Goal: Task Accomplishment & Management: Manage account settings

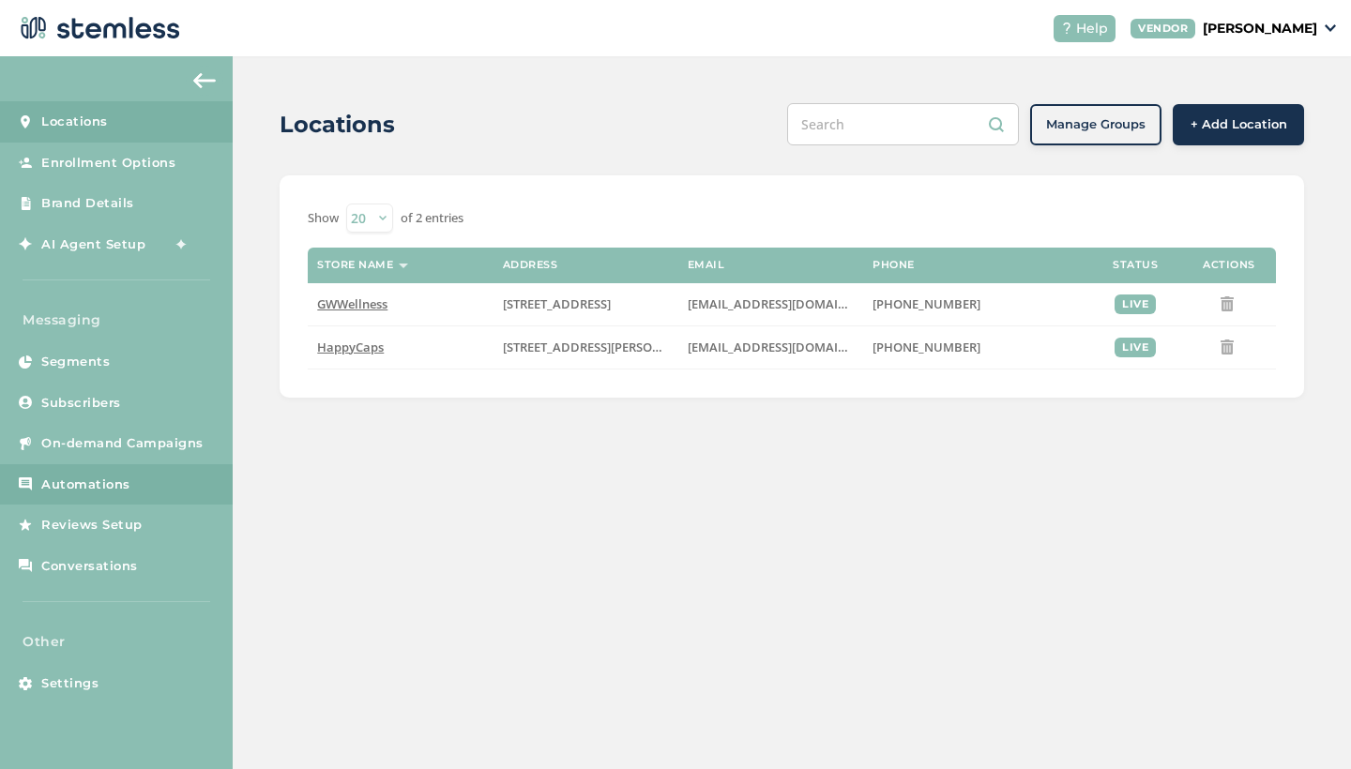
click at [92, 479] on span "Automations" at bounding box center [85, 485] width 89 height 19
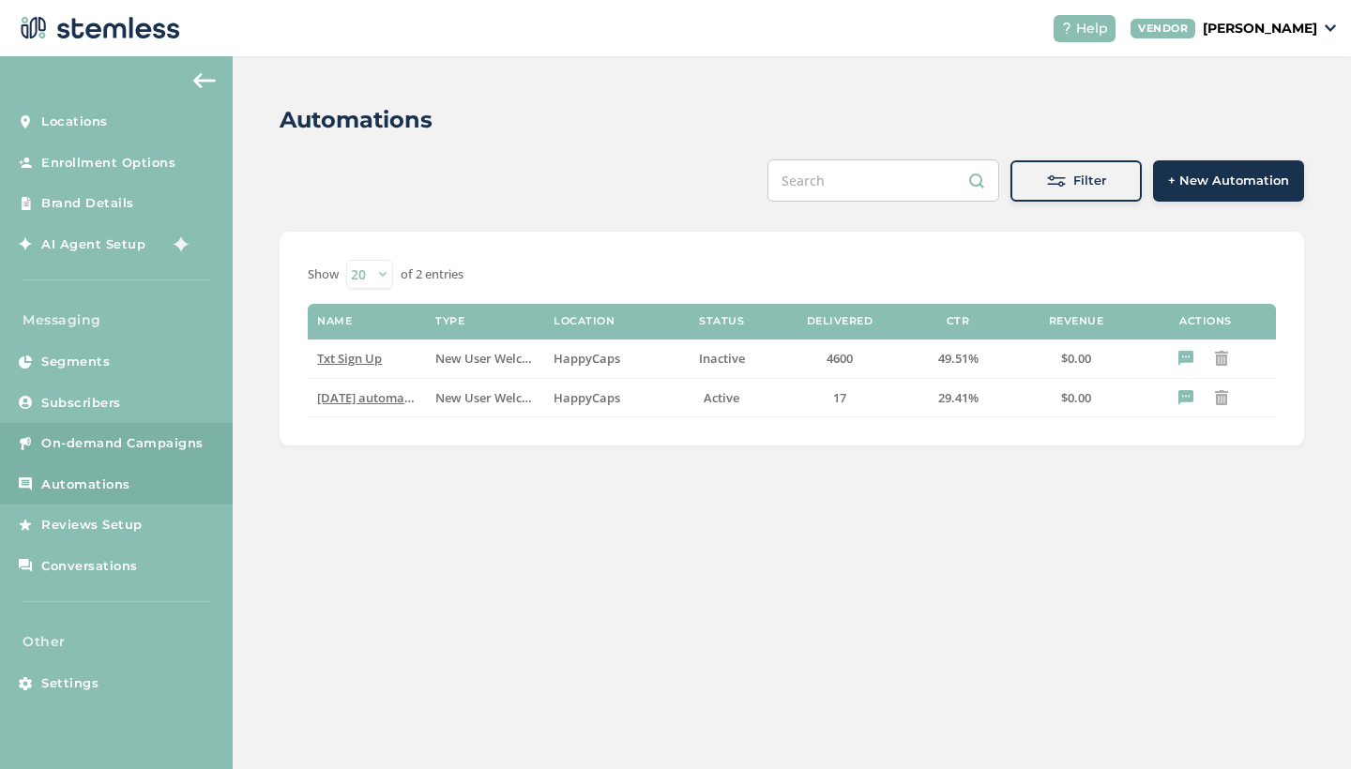
click at [100, 440] on span "On-demand Campaigns" at bounding box center [122, 443] width 162 height 19
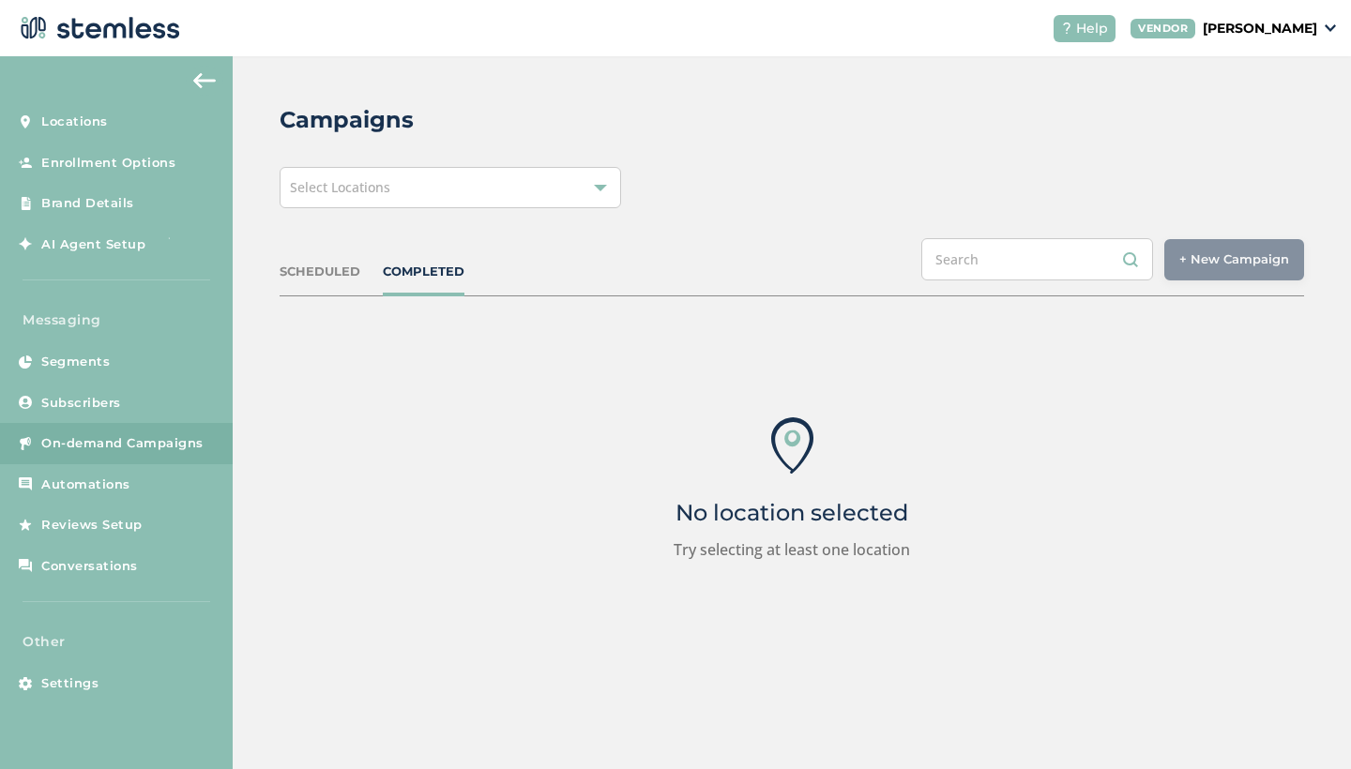
click at [444, 196] on div "Select Locations" at bounding box center [451, 187] width 342 height 41
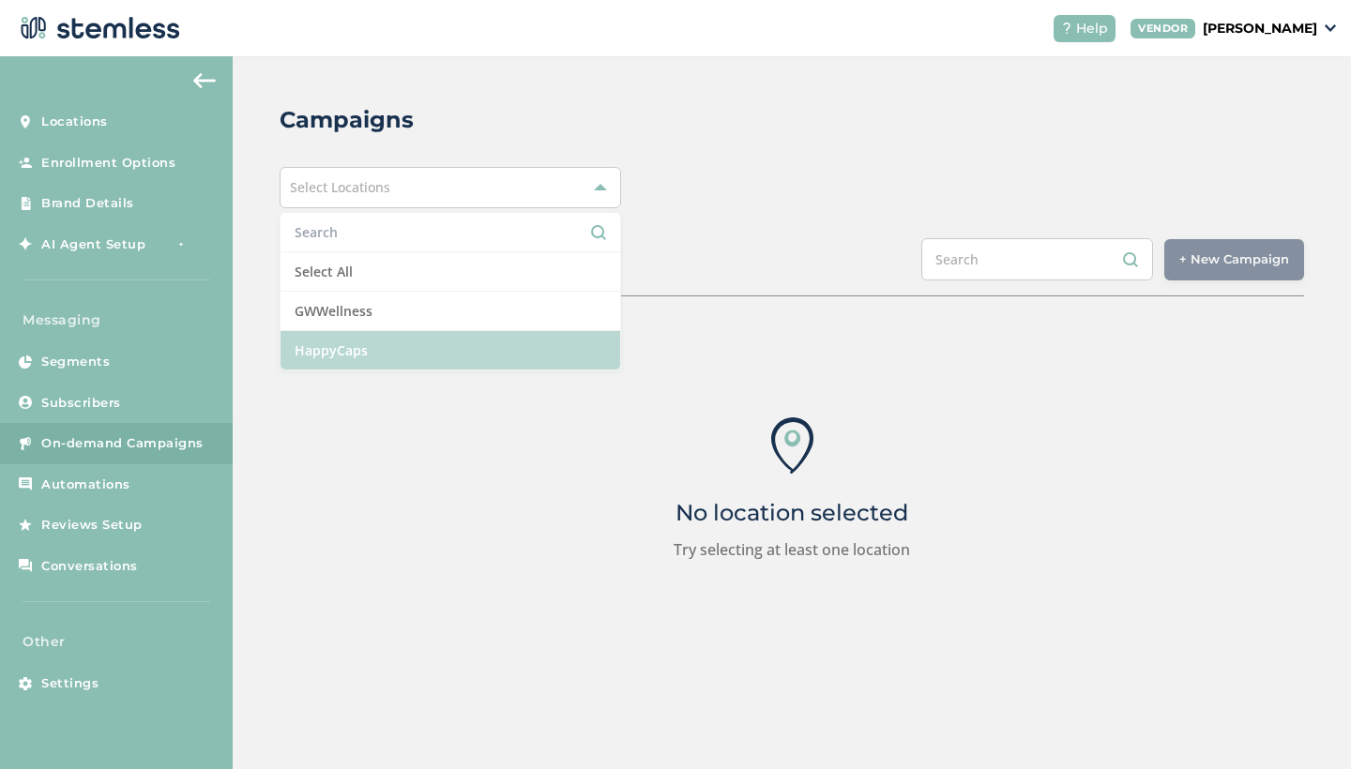
click at [345, 343] on li "HappyCaps" at bounding box center [451, 350] width 340 height 38
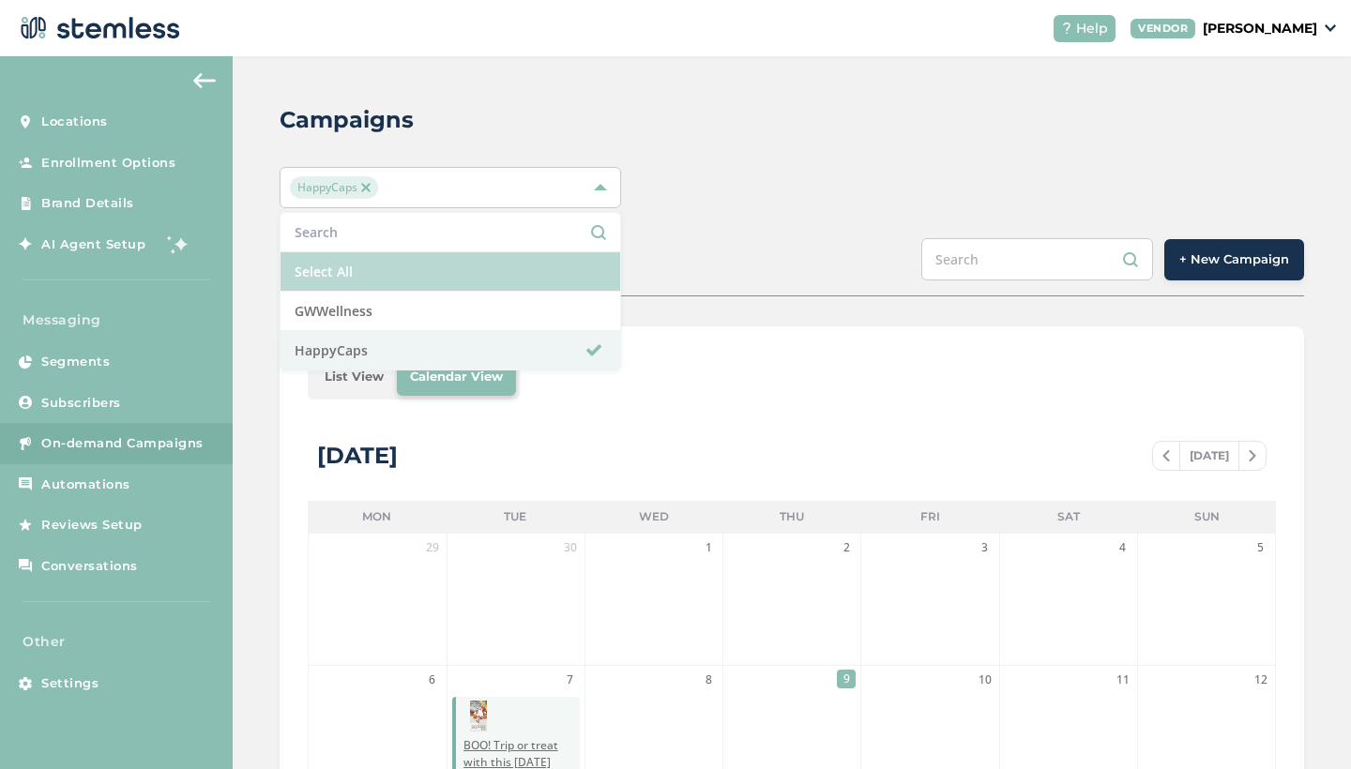
click at [350, 275] on li "Select All" at bounding box center [451, 271] width 340 height 39
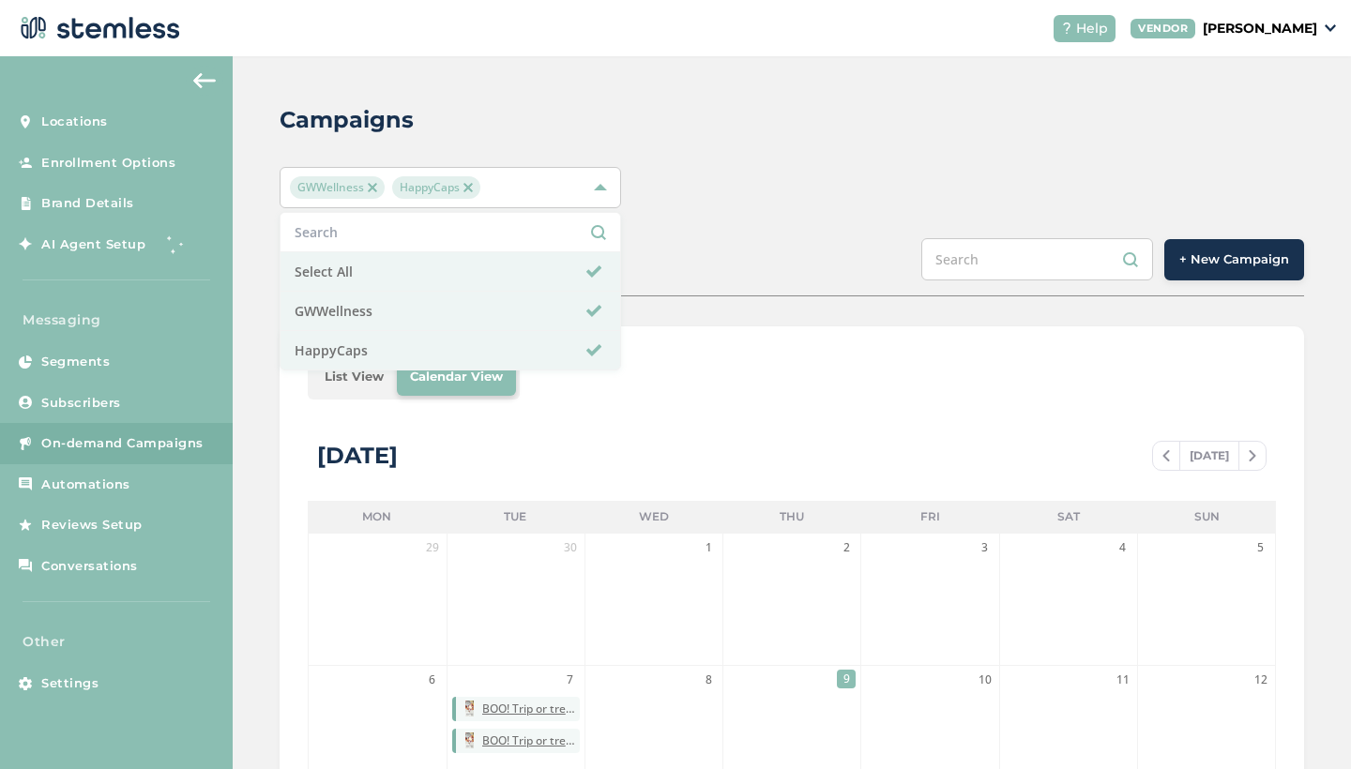
click at [358, 387] on li "List View" at bounding box center [354, 377] width 85 height 38
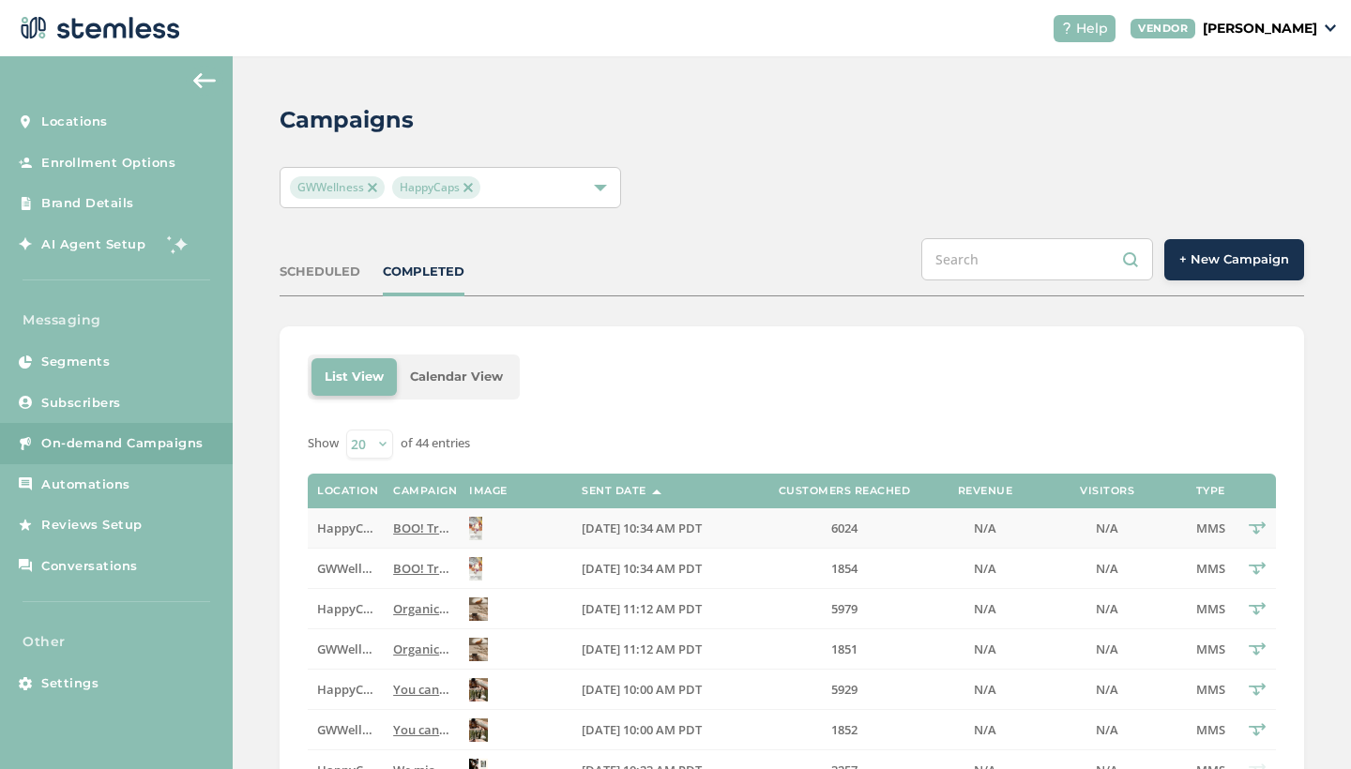
click at [419, 525] on span "BOO! Trip or treat with this [DATE] special from HappyCapsWellness. Access shop…" at bounding box center [827, 528] width 869 height 17
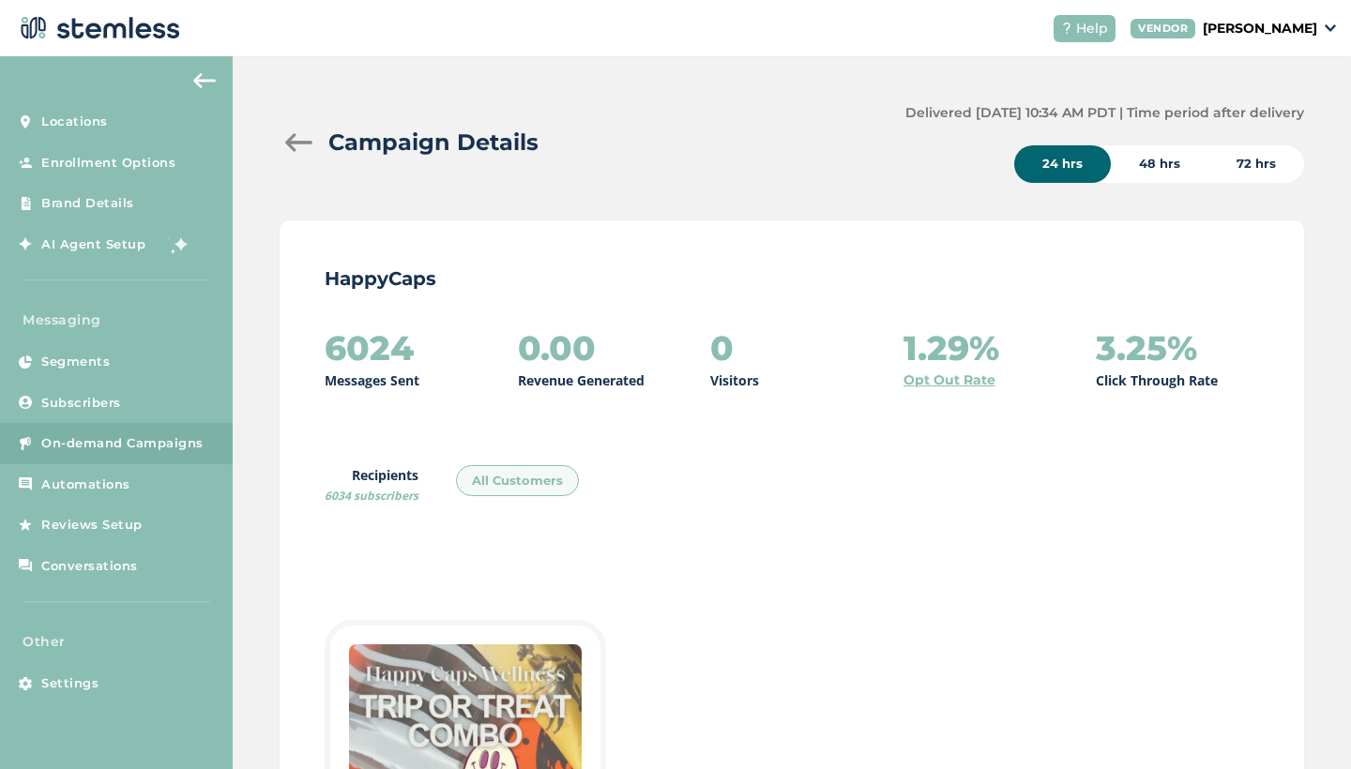
click at [1253, 170] on div "72 hrs" at bounding box center [1256, 164] width 96 height 38
click at [298, 140] on div at bounding box center [299, 142] width 38 height 19
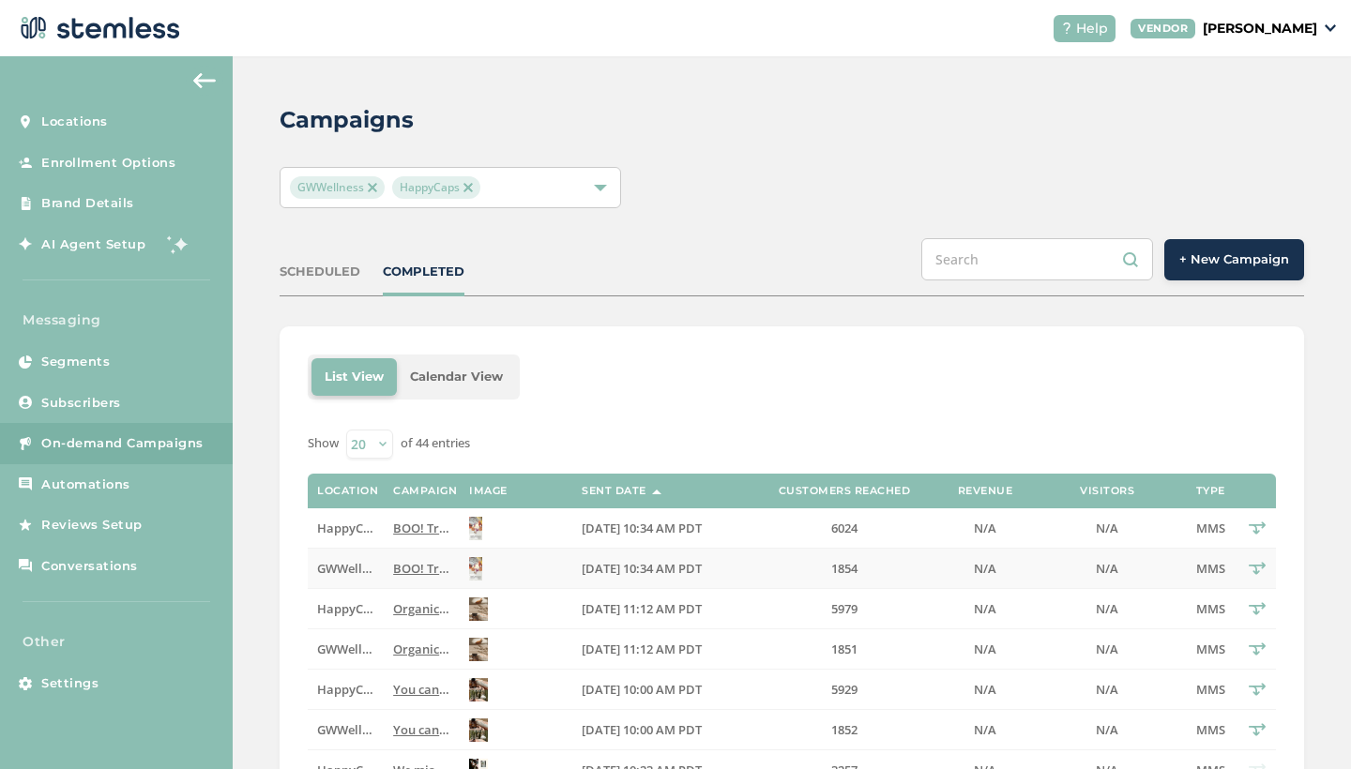
click at [417, 570] on span "BOO! Trip or treat with this [DATE] special from HappyCapsWellness. Access shop…" at bounding box center [827, 568] width 869 height 17
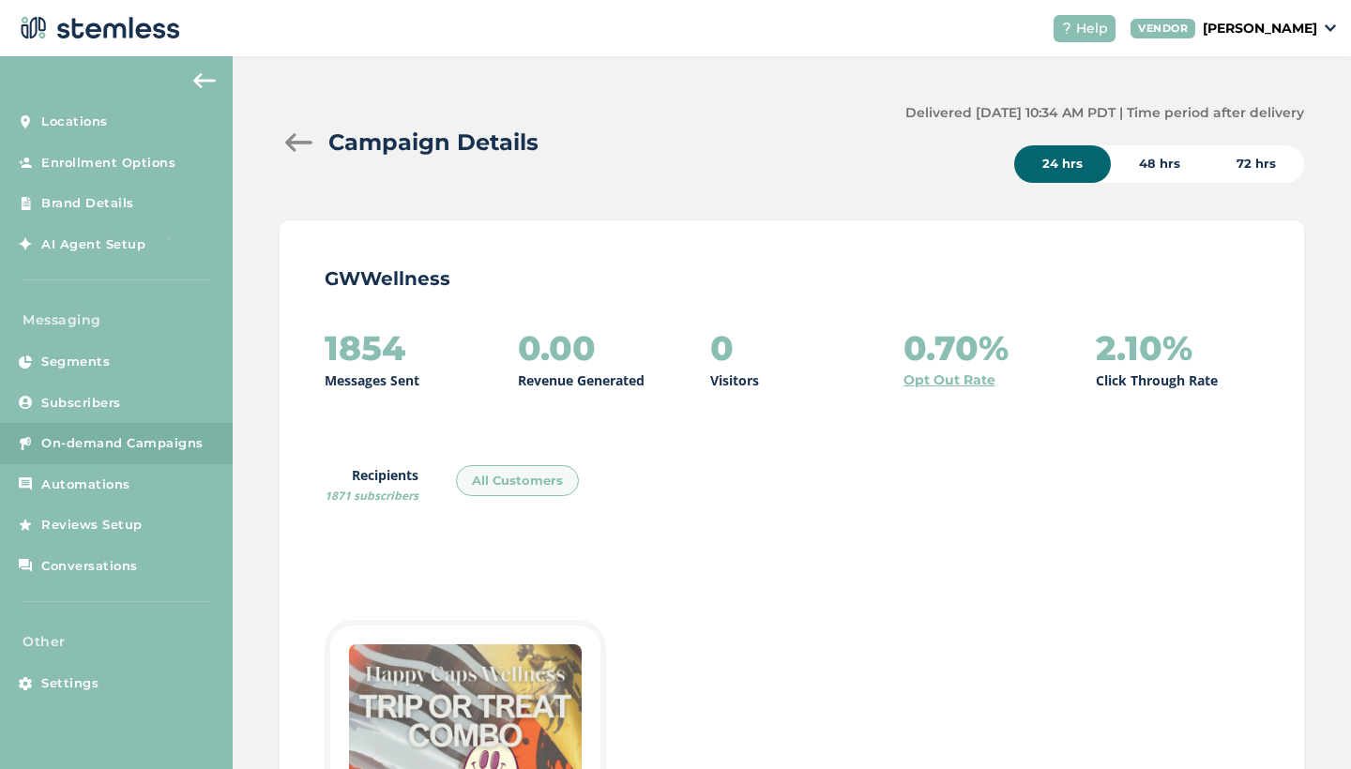
click at [1249, 161] on div "72 hrs" at bounding box center [1256, 164] width 96 height 38
click at [205, 85] on img at bounding box center [204, 80] width 23 height 15
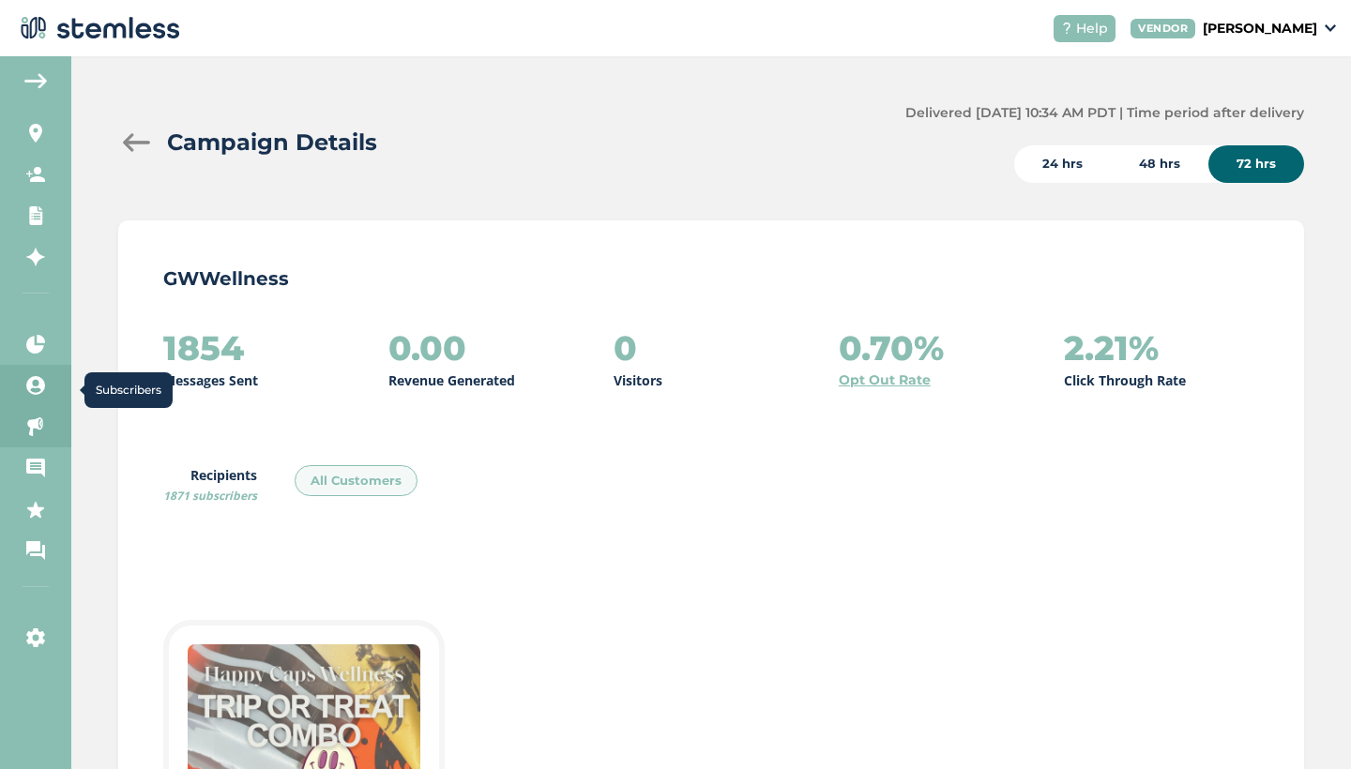
click at [28, 385] on icon at bounding box center [35, 385] width 19 height 19
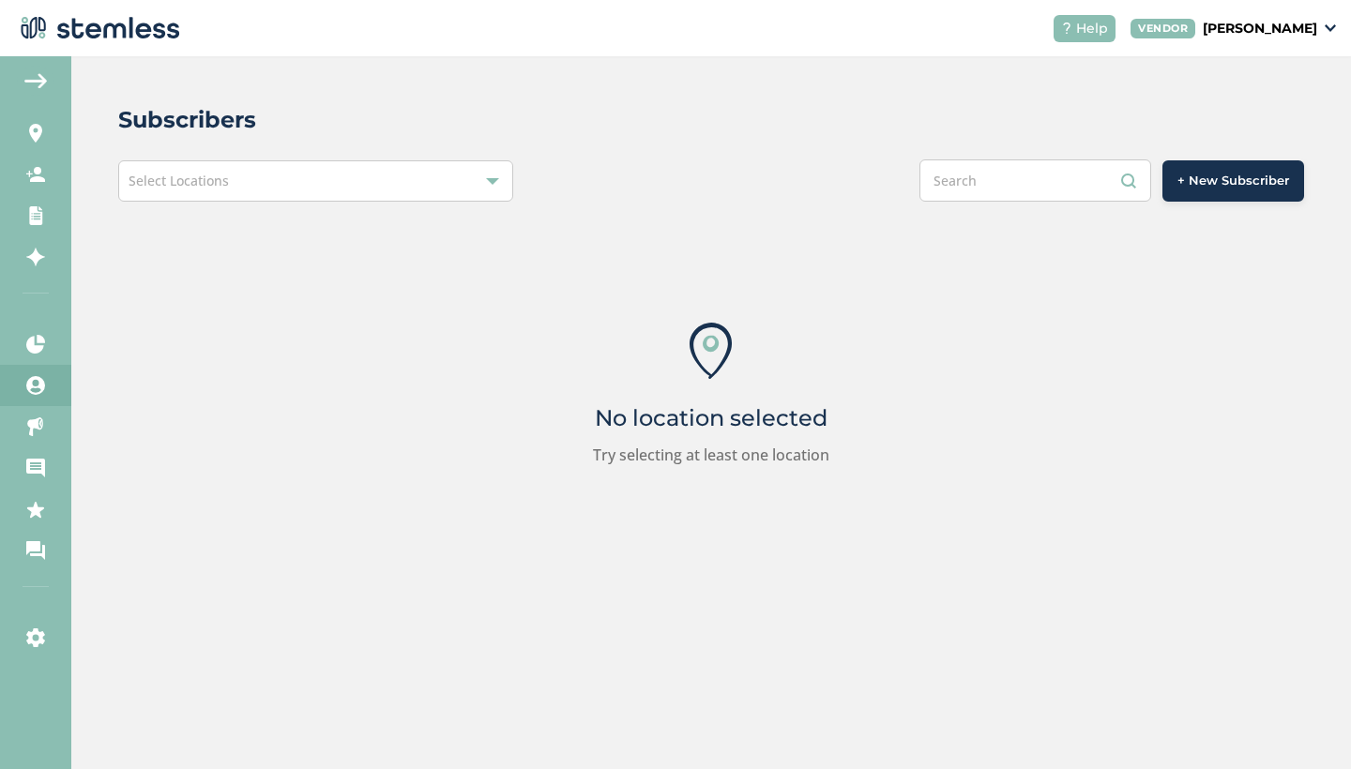
click at [406, 173] on div "Select Locations" at bounding box center [315, 180] width 395 height 41
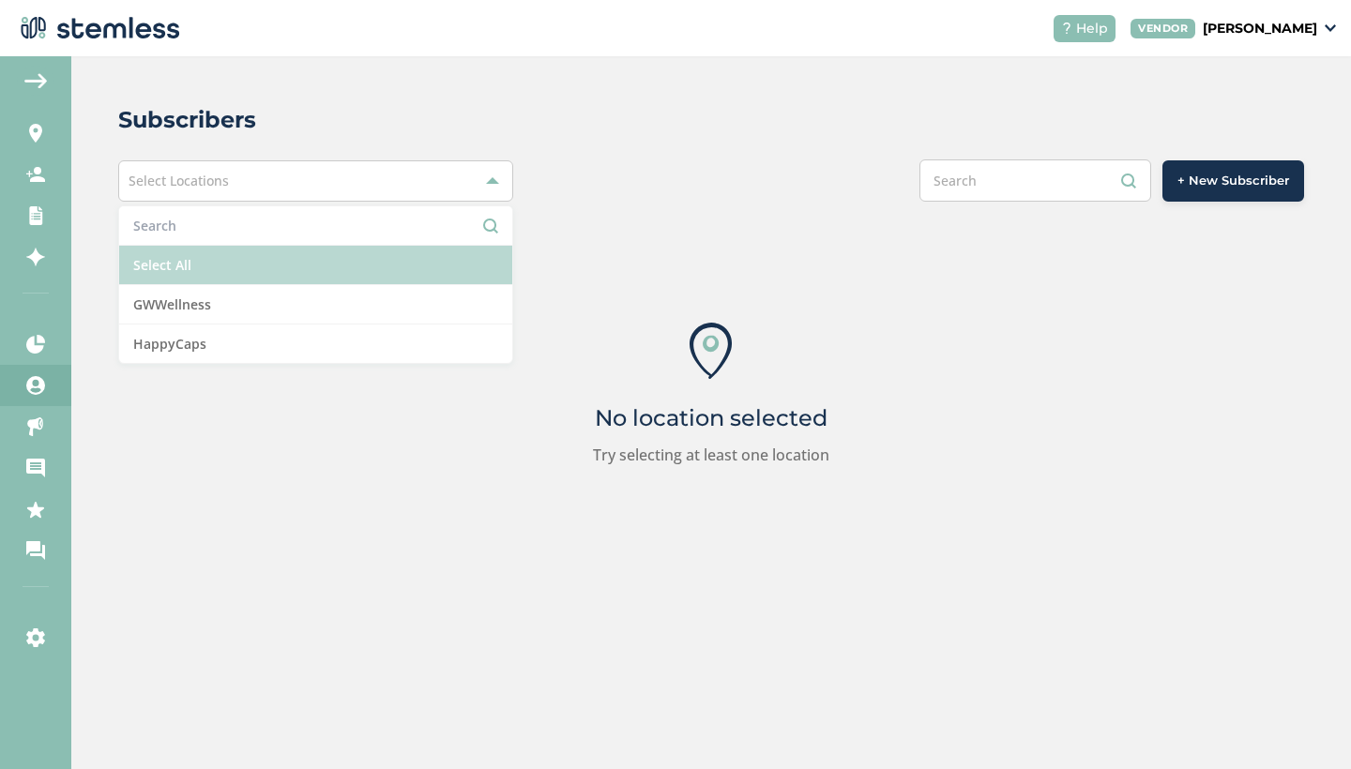
click at [271, 270] on li "Select All" at bounding box center [315, 265] width 393 height 39
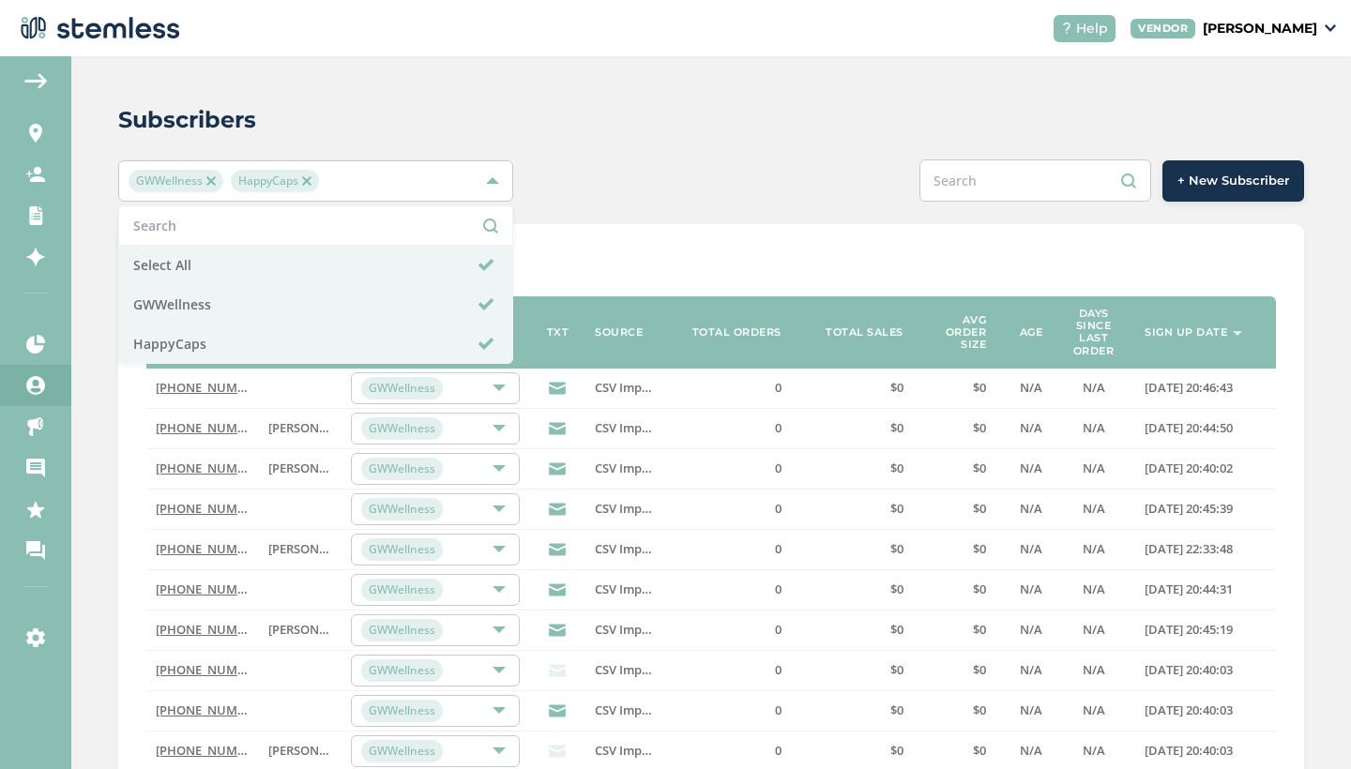
click at [633, 190] on div "+ New Subscriber" at bounding box center [958, 181] width 691 height 42
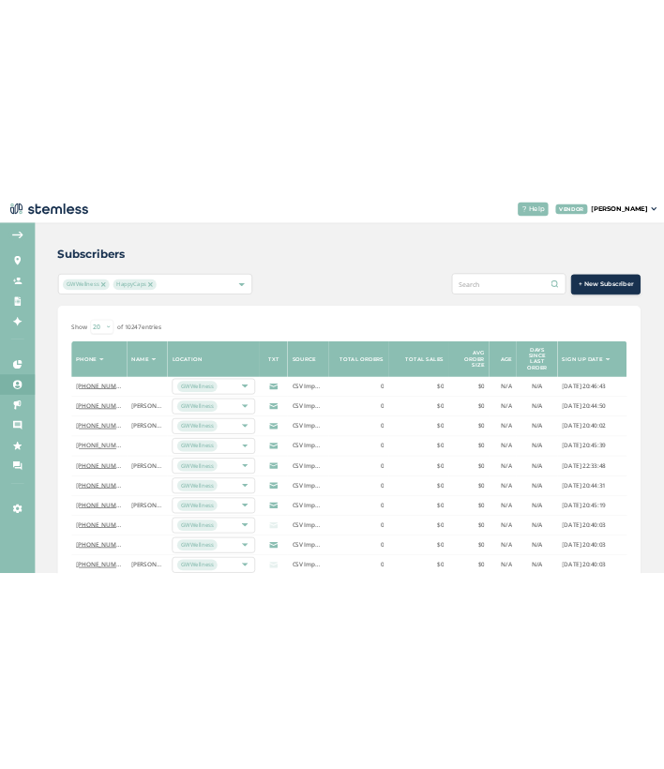
scroll to position [11, 0]
